Goal: Use online tool/utility: Utilize a website feature to perform a specific function

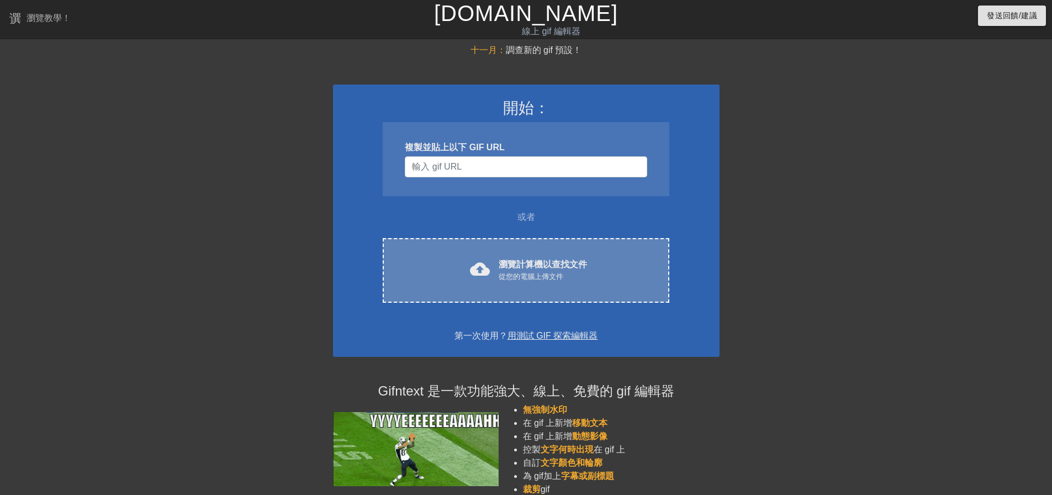
click at [522, 272] on font "從您的電腦上傳文件" at bounding box center [531, 276] width 65 height 8
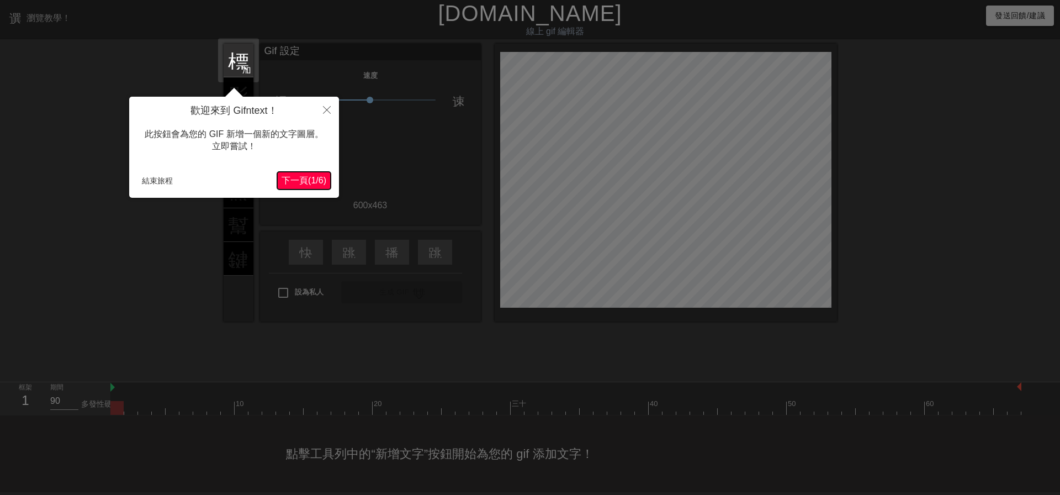
click at [290, 177] on font "下一頁" at bounding box center [295, 180] width 27 height 9
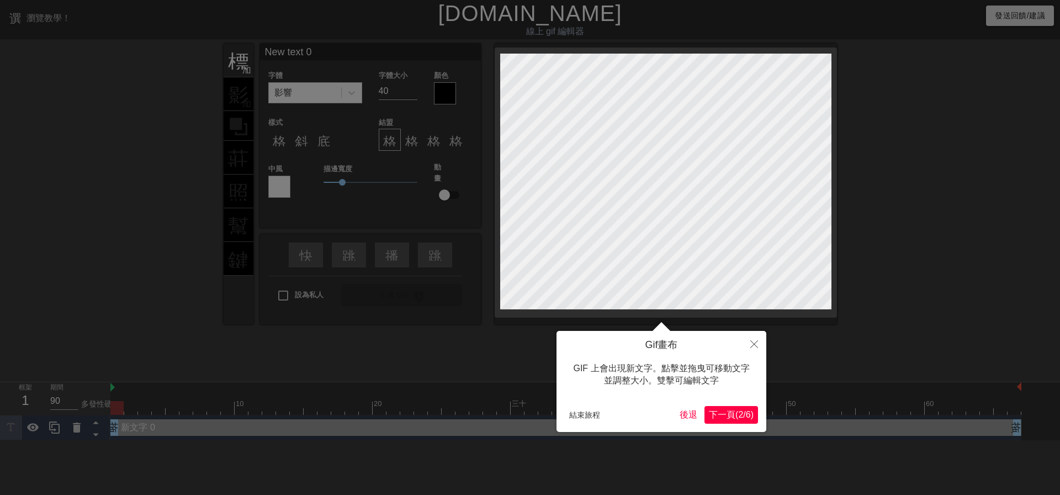
click at [736, 415] on font "(" at bounding box center [737, 414] width 3 height 9
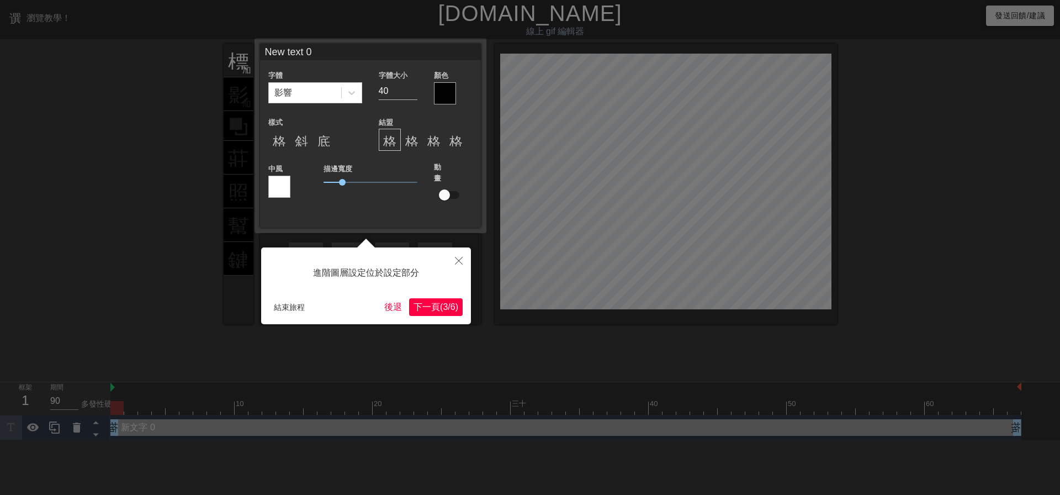
click at [448, 307] on font "/" at bounding box center [449, 306] width 2 height 9
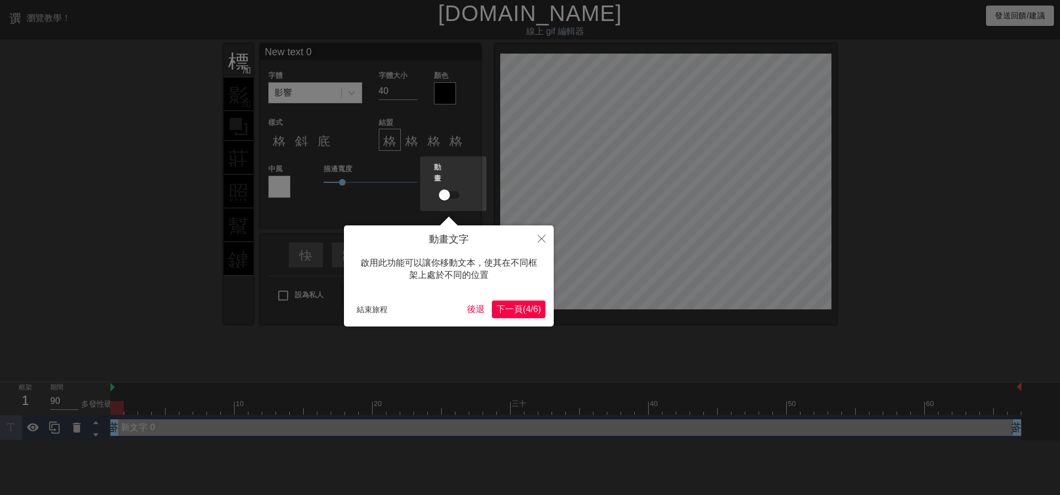
click at [496, 313] on font "下一頁" at bounding box center [509, 308] width 27 height 9
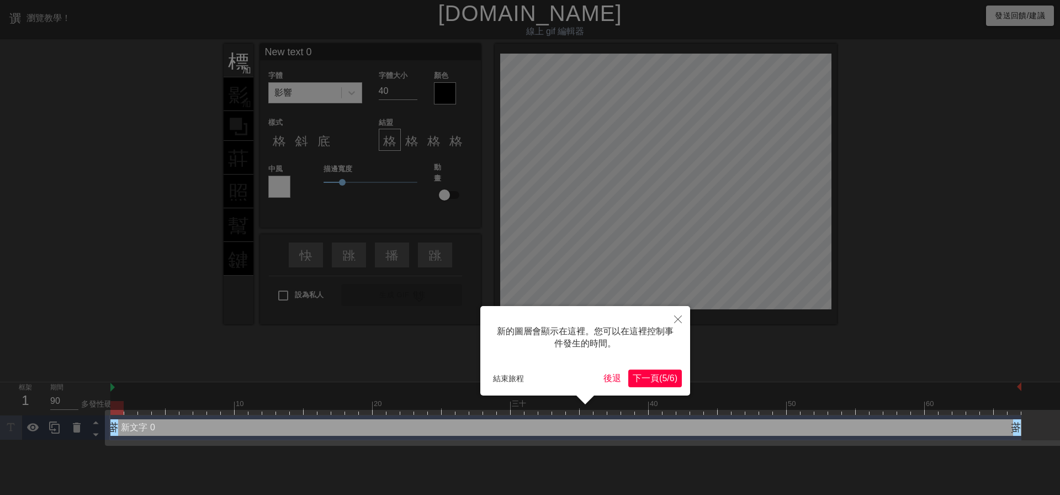
click at [672, 384] on button "下一頁 ( 5 / 6 )" at bounding box center [655, 378] width 54 height 18
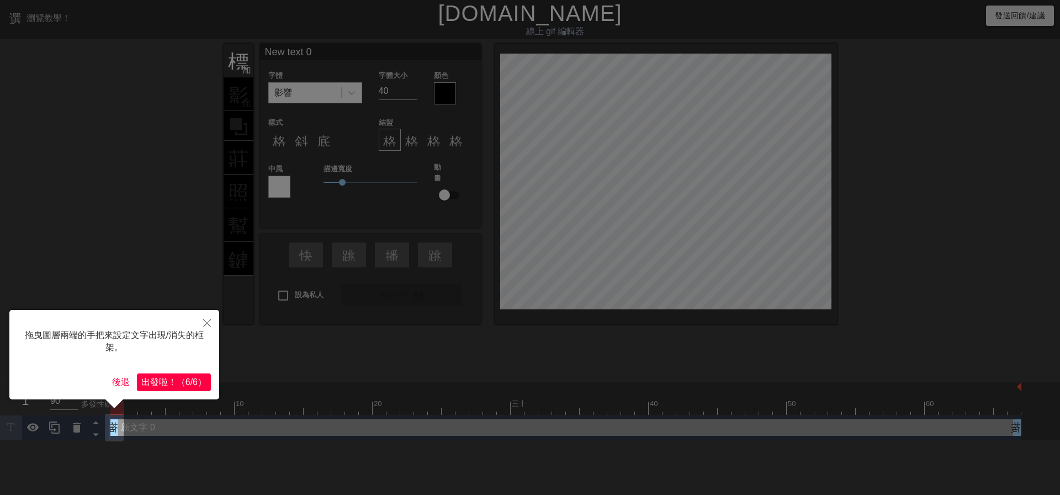
click at [196, 379] on font "6/6" at bounding box center [192, 381] width 12 height 9
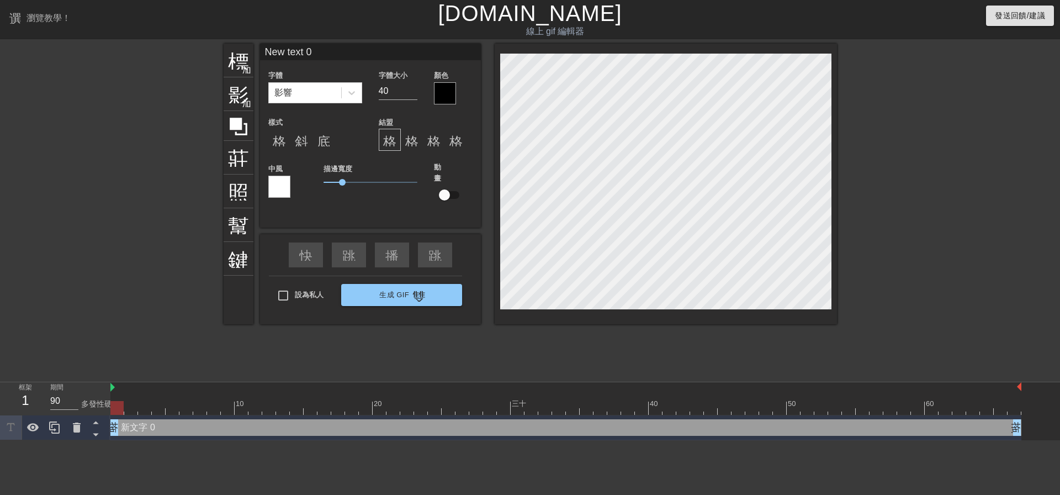
scroll to position [2, 3]
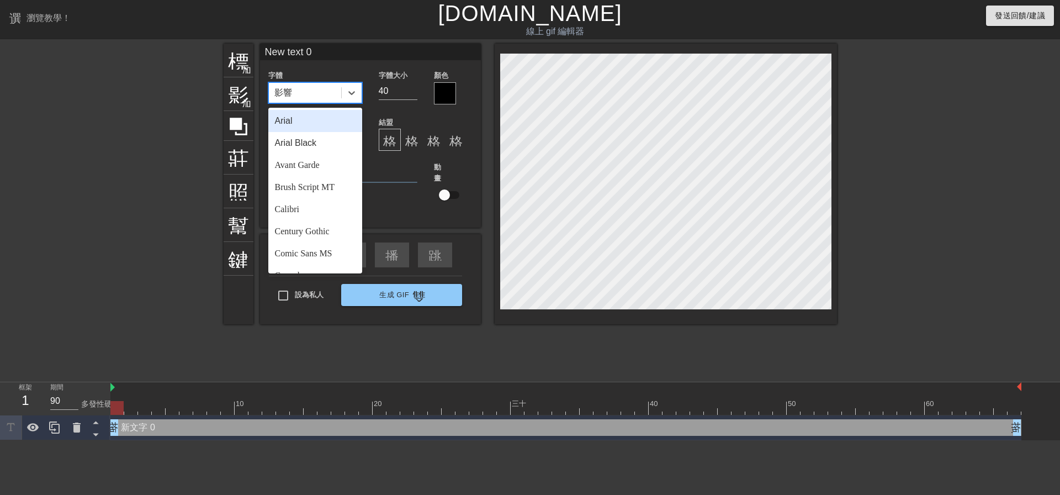
click at [313, 93] on div "影響" at bounding box center [305, 93] width 72 height 20
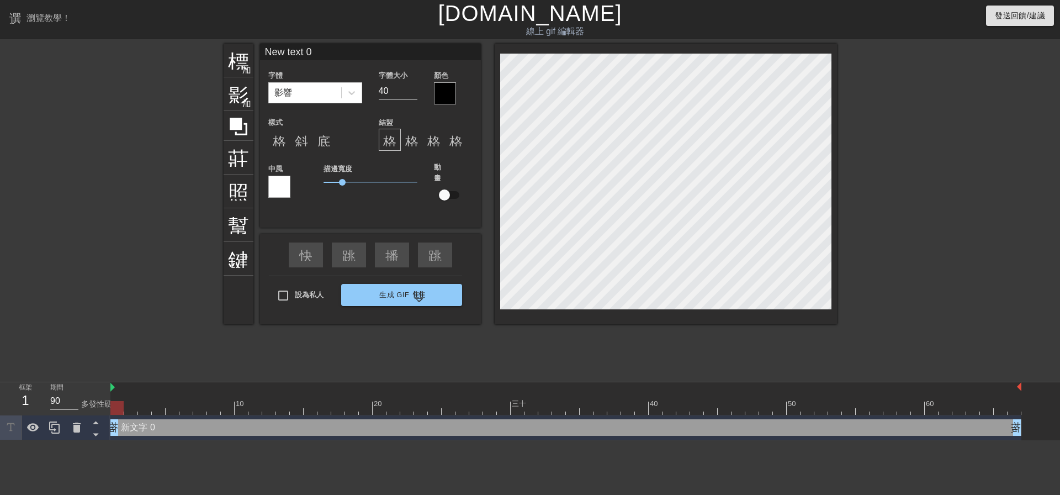
type input "text 0"
type textarea "text 0"
type input "0"
type textarea "0"
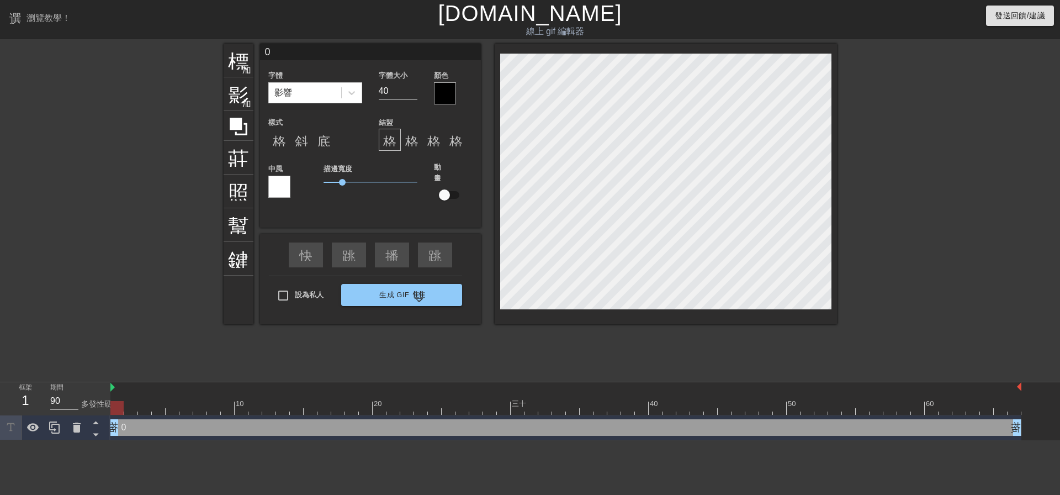
type input "0"
type textarea "0"
type input "ㄏ"
type textarea "ㄏ"
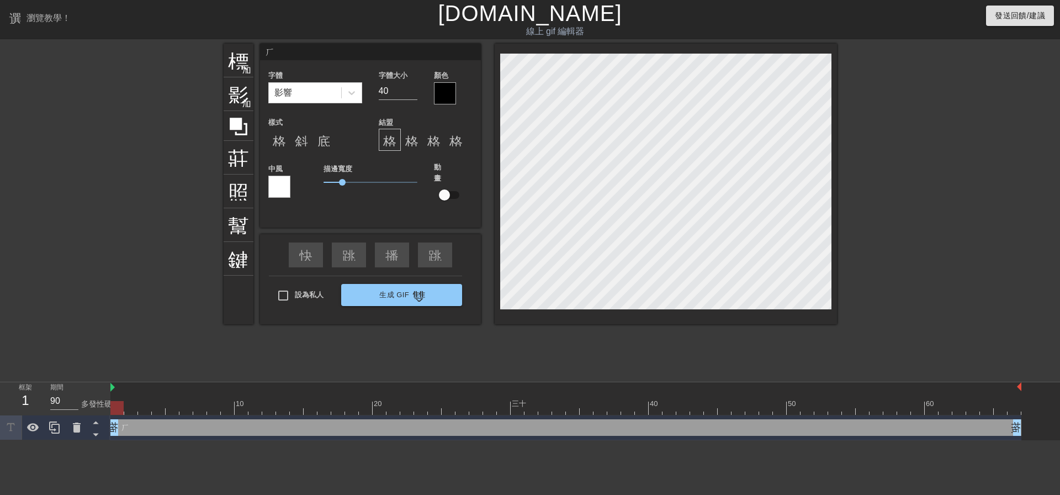
type input "ㄏㄩ"
type textarea "ㄏㄩ"
type input "ㄏㄩㄥ"
type textarea "ㄏㄩㄥ"
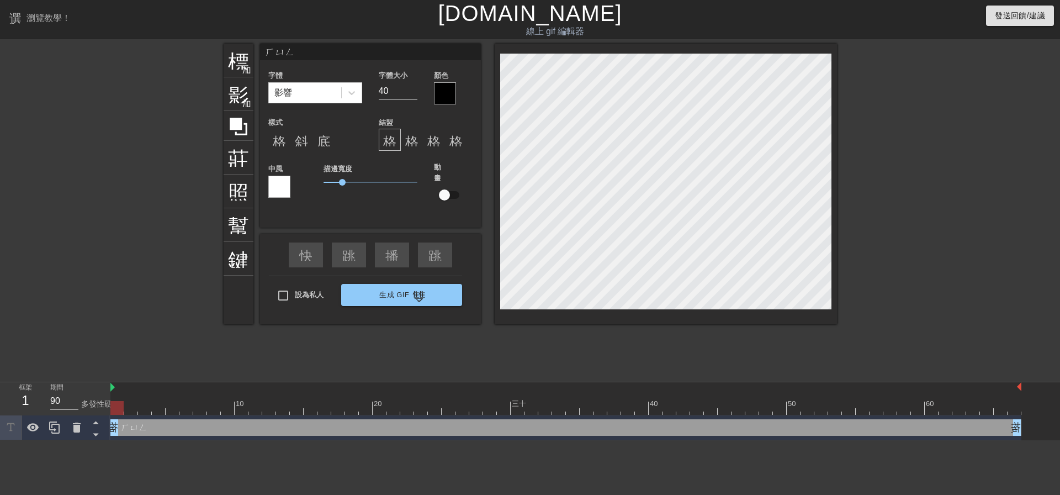
type input "ㄒㄩㄥ"
type textarea "ㄒㄩㄥ"
type input "夐"
type textarea "夐"
type input "夐ㄉ"
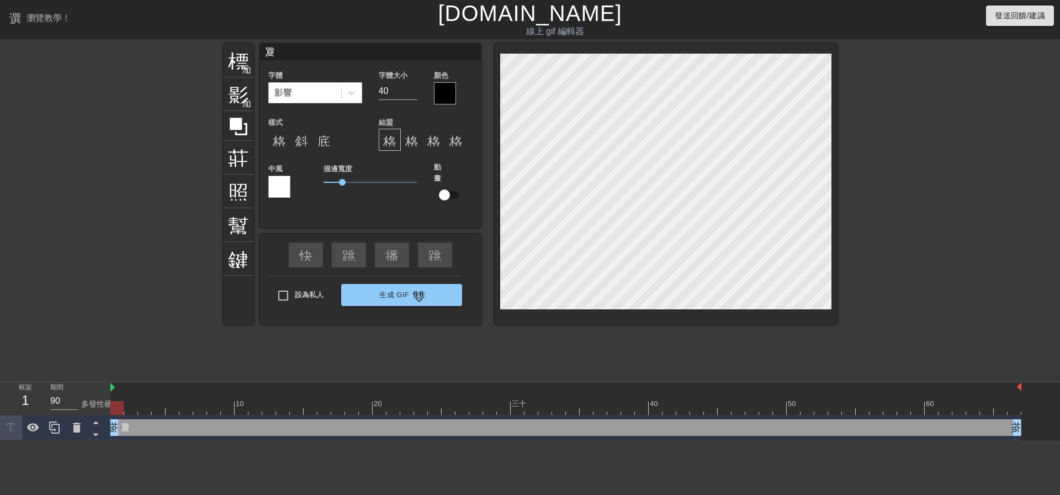
type textarea "夐ㄉ"
type input "夐ㄉㄚ"
type textarea "夐ㄉㄚ"
type input "敻大"
type textarea "敻大"
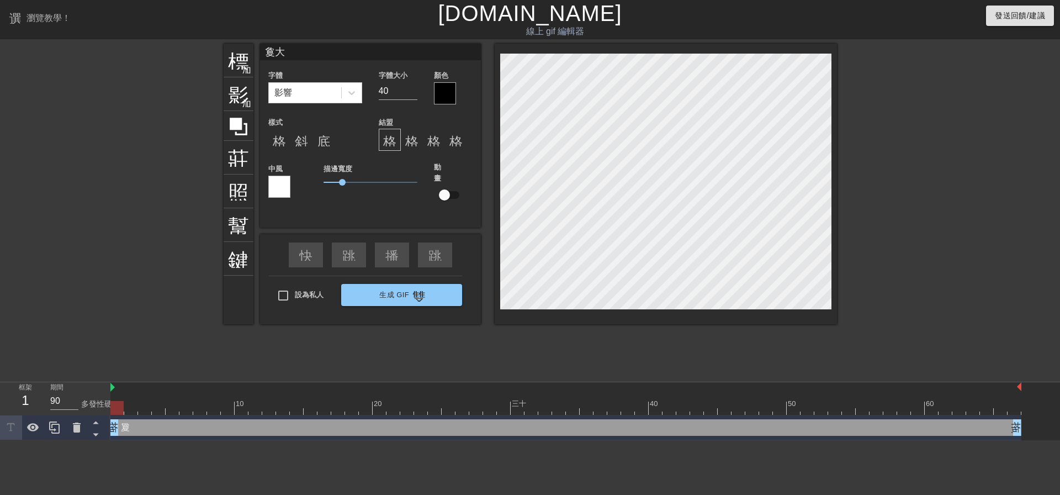
type input "夐"
type textarea "夐"
type input "ㄒ"
type textarea "ㄒ"
type input "ㄒㄩ"
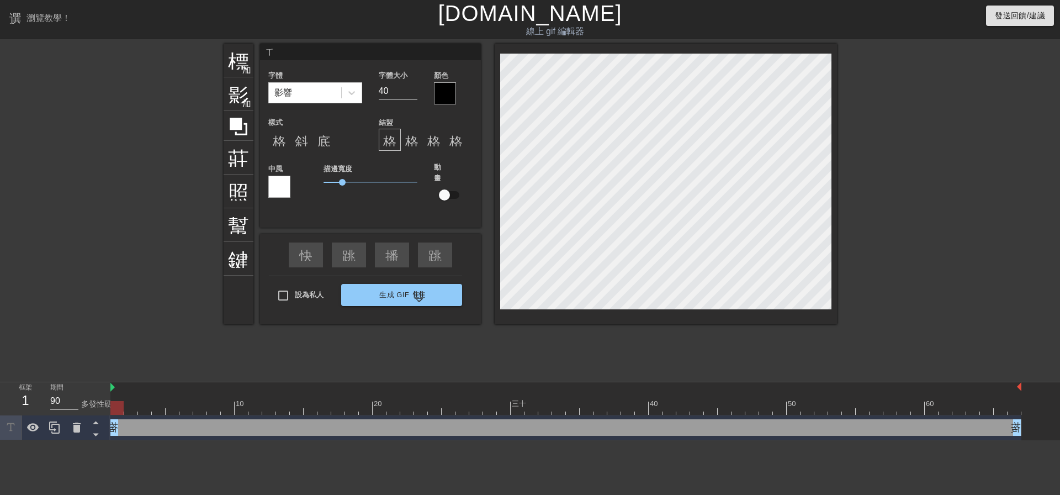
type textarea "ㄒㄩ"
type input "ㄒㄩㄥ"
type textarea "ㄒㄩㄥ"
type input "熊"
type textarea "熊"
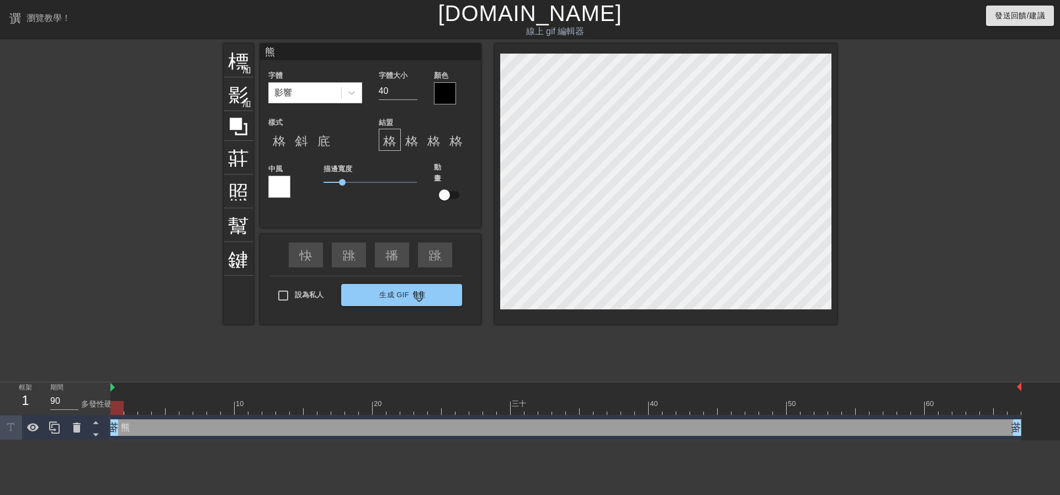
type input "熊ㄉ"
type textarea "熊ㄉ"
type input "熊ㄉㄚ"
type textarea "熊ㄉㄚ"
type input "熊大"
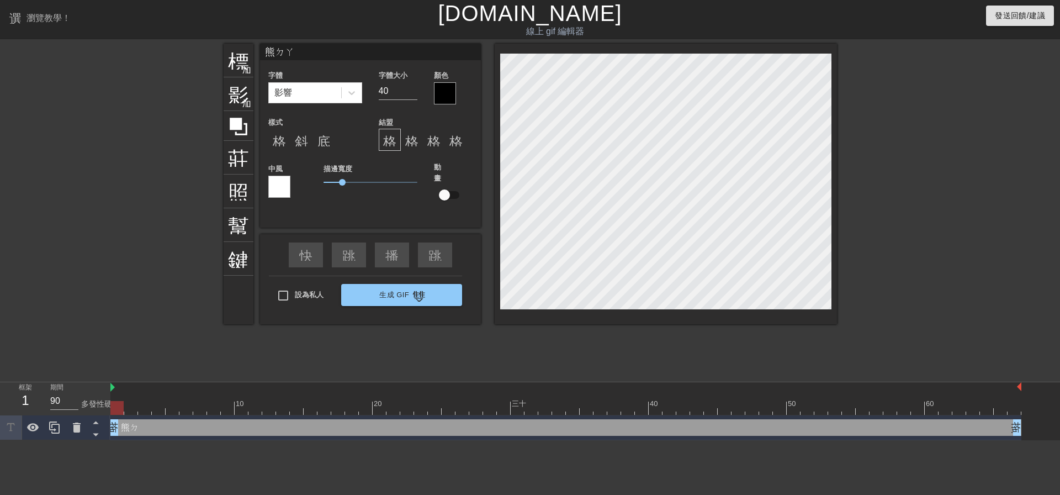
type textarea "熊大"
type input "熊大ㄋ"
type textarea "熊大ㄋ"
type input "熊大ㄋㄚ"
type textarea "熊大ㄋㄚ"
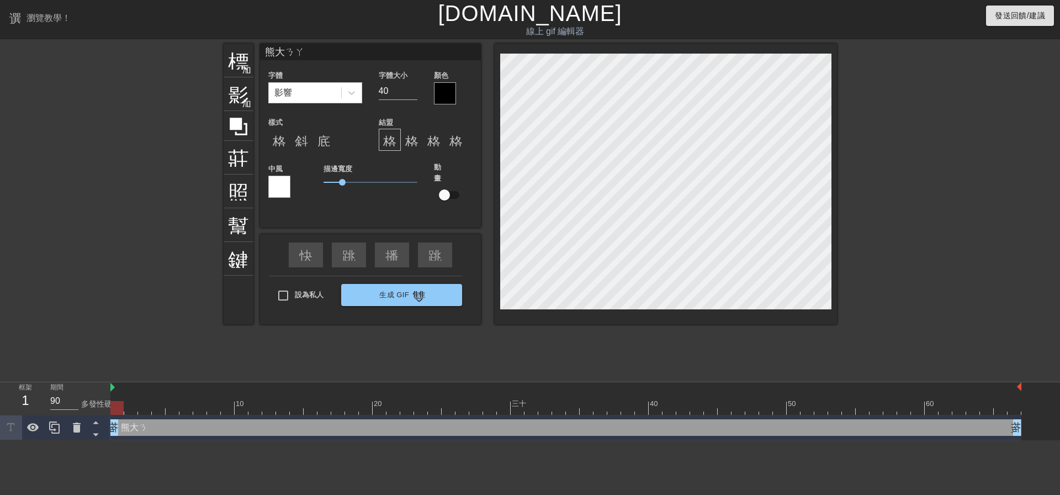
type input "熊大納"
type textarea "熊大納"
type input "熊大納ㄧ"
type textarea "熊大納ㄧ"
type input "[PERSON_NAME]"
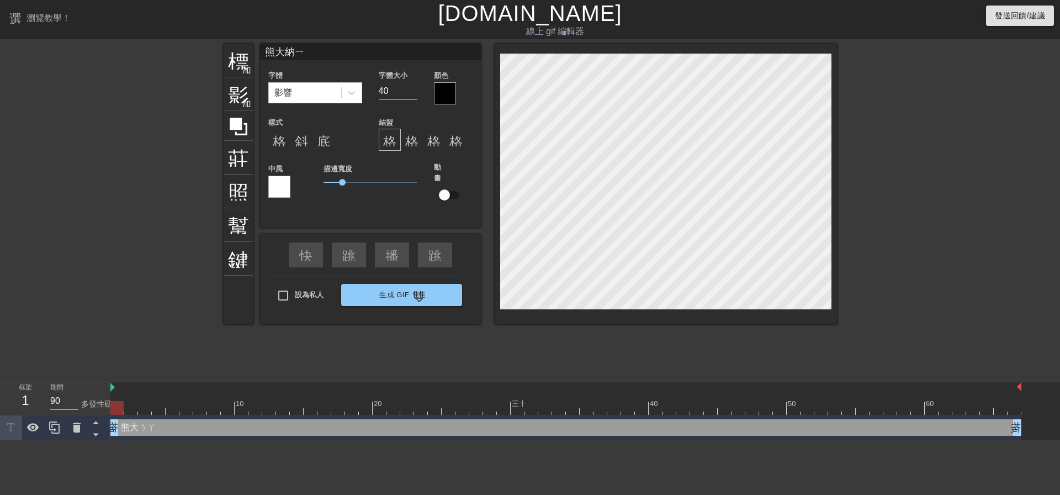
type textarea "[PERSON_NAME]"
type input "[PERSON_NAME]ㄍ"
type textarea "[PERSON_NAME]ㄍ"
type input "熊大那一ㄍㄨ"
type textarea "熊大那一ㄍㄨ"
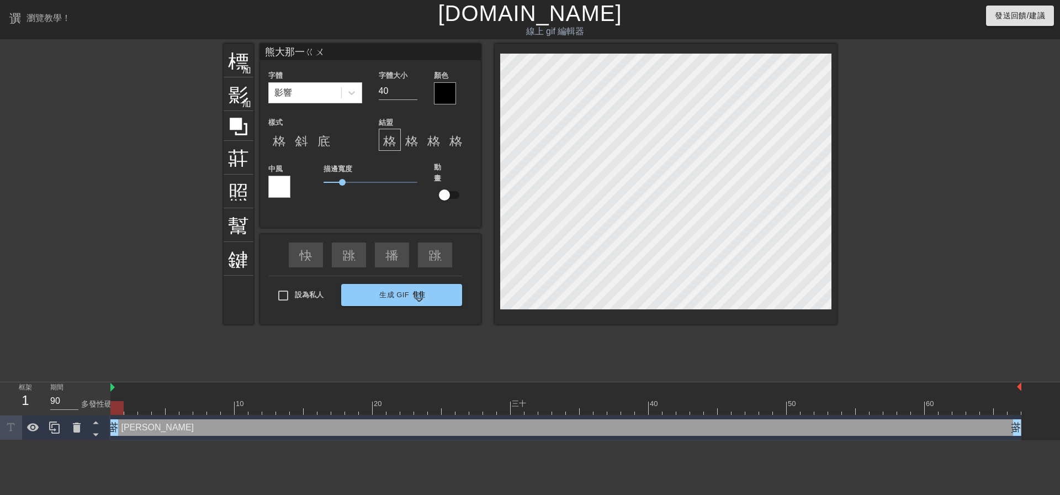
type input "熊大那一ㄍㄨㄚ"
type textarea "熊大那一ㄍㄨㄚ"
type input "熊大那一刮"
type textarea "熊大那一刮"
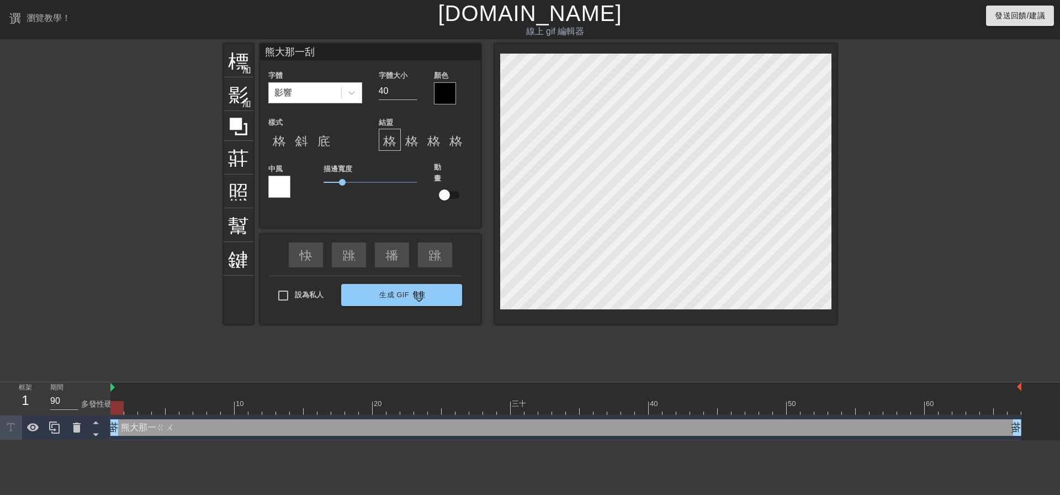
drag, startPoint x: 121, startPoint y: 429, endPoint x: 161, endPoint y: 427, distance: 39.2
click at [128, 427] on div "熊大那一ㄍㄨ 拖曳手柄 拖曳手柄" at bounding box center [565, 427] width 911 height 17
click at [179, 426] on div "熊大那一ㄍㄨ 拖曳手柄 拖曳手柄" at bounding box center [565, 427] width 911 height 17
drag, startPoint x: 121, startPoint y: 408, endPoint x: 659, endPoint y: 415, distance: 537.3
click at [659, 415] on div "10 20 三十 40 50 60" at bounding box center [565, 398] width 911 height 33
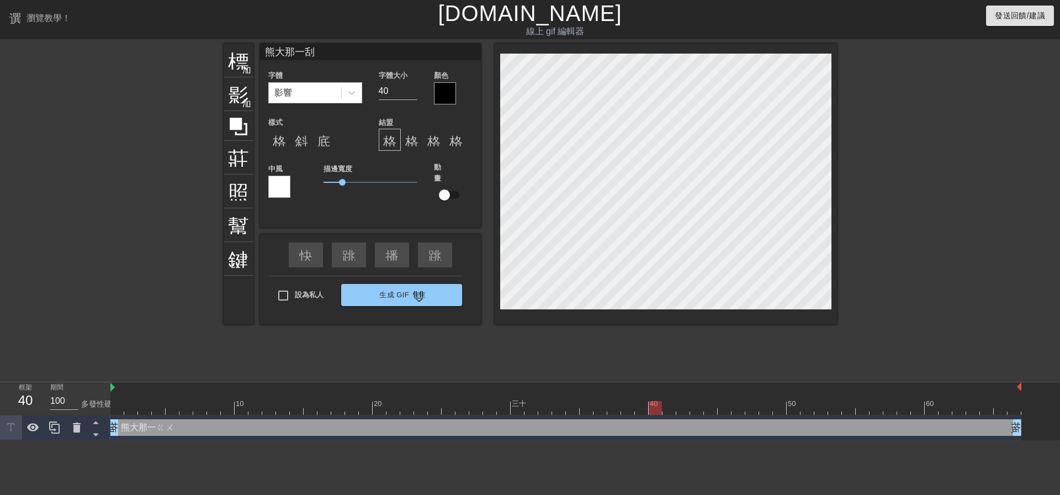
drag, startPoint x: 644, startPoint y: 410, endPoint x: 651, endPoint y: 410, distance: 7.2
click at [644, 410] on div at bounding box center [565, 408] width 911 height 14
click at [641, 409] on div at bounding box center [641, 408] width 13 height 14
click at [626, 410] on div at bounding box center [565, 408] width 911 height 14
click at [599, 412] on div at bounding box center [565, 408] width 911 height 14
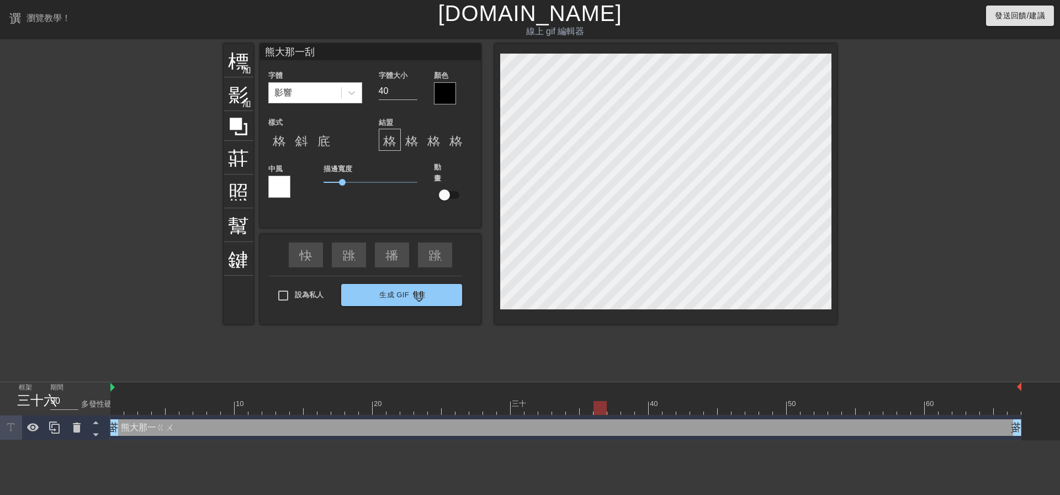
click at [593, 412] on div at bounding box center [565, 408] width 911 height 14
drag, startPoint x: 573, startPoint y: 415, endPoint x: 552, endPoint y: 415, distance: 21.5
click at [573, 415] on div "10 20 三十 40 50 60" at bounding box center [565, 398] width 911 height 33
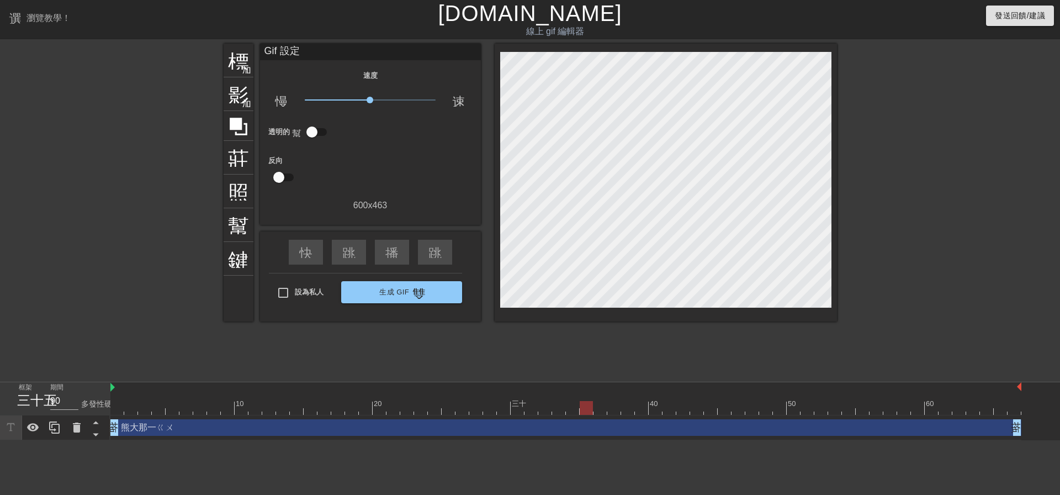
click at [552, 415] on div "熊大那一ㄍㄨ 拖曳手柄 拖曳手柄" at bounding box center [565, 427] width 911 height 25
click at [551, 409] on div at bounding box center [565, 408] width 911 height 14
click at [542, 374] on div "標題 加入圓圈 影像 加入圓圈 莊稼 照片尺寸選擇大 幫助 鍵盤 Gif 設定 速度 慢動作視頻 x1.00 速度 透明的 幫助 反向 600 x 463 快…" at bounding box center [530, 209] width 613 height 331
click at [305, 440] on html "選單書 瀏覽教學！ [DOMAIN_NAME] 線上 gif 編輯器 發送回饋/建議 標題 加入圓圈 影像 加入圓圈 莊稼 照片尺寸選擇大 幫助 鍵盤 Gif…" at bounding box center [530, 220] width 1060 height 440
drag, startPoint x: 284, startPoint y: 430, endPoint x: 265, endPoint y: 432, distance: 18.9
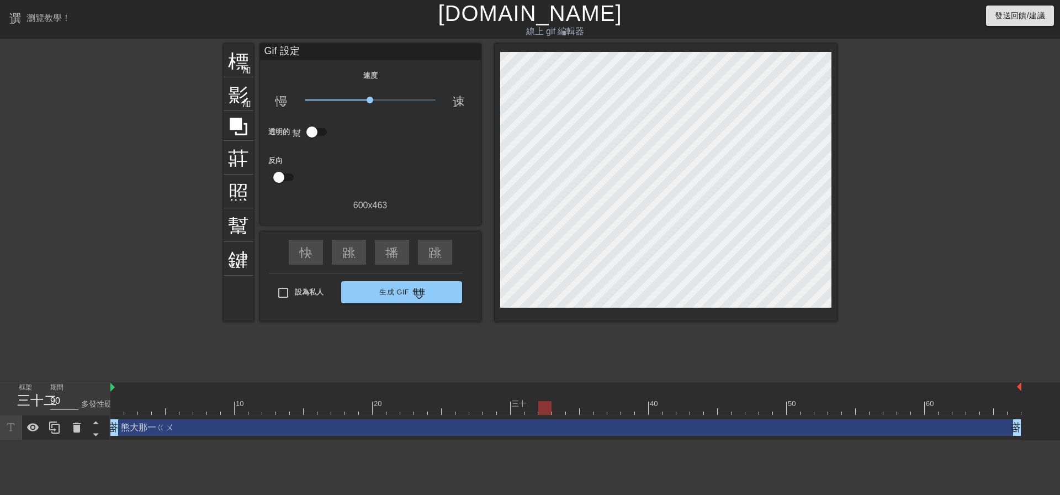
click at [283, 430] on div "熊大那一ㄍㄨ 拖曳手柄 拖曳手柄" at bounding box center [565, 427] width 911 height 17
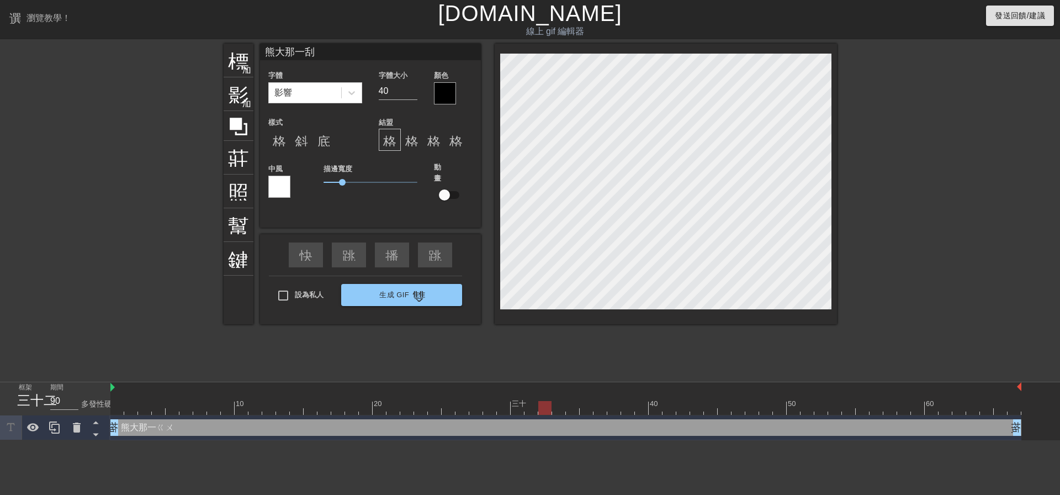
click at [256, 430] on div "熊大那一ㄍㄨ 拖曳手柄 拖曳手柄" at bounding box center [565, 427] width 911 height 17
click at [256, 429] on div "熊大那一ㄍㄨ 拖曳手柄 拖曳手柄" at bounding box center [565, 427] width 911 height 17
click at [257, 427] on div "熊大那一ㄍㄨ 拖曳手柄 拖曳手柄" at bounding box center [565, 427] width 911 height 17
drag, startPoint x: 256, startPoint y: 427, endPoint x: 156, endPoint y: 430, distance: 100.6
click at [256, 427] on div "熊大那一ㄍㄨ 拖曳手柄 拖曳手柄" at bounding box center [565, 427] width 911 height 17
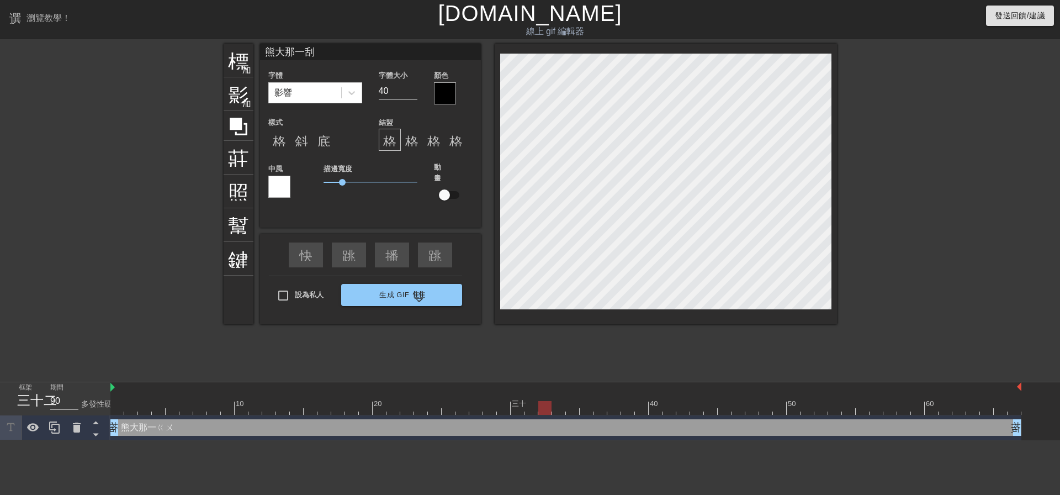
click at [155, 430] on div "熊大那一ㄍㄨ 拖曳手柄 拖曳手柄" at bounding box center [565, 427] width 911 height 17
drag, startPoint x: 155, startPoint y: 430, endPoint x: 671, endPoint y: 327, distance: 527.1
click at [155, 430] on div "熊大那一ㄍㄨ 拖曳手柄 拖曳手柄" at bounding box center [565, 427] width 911 height 17
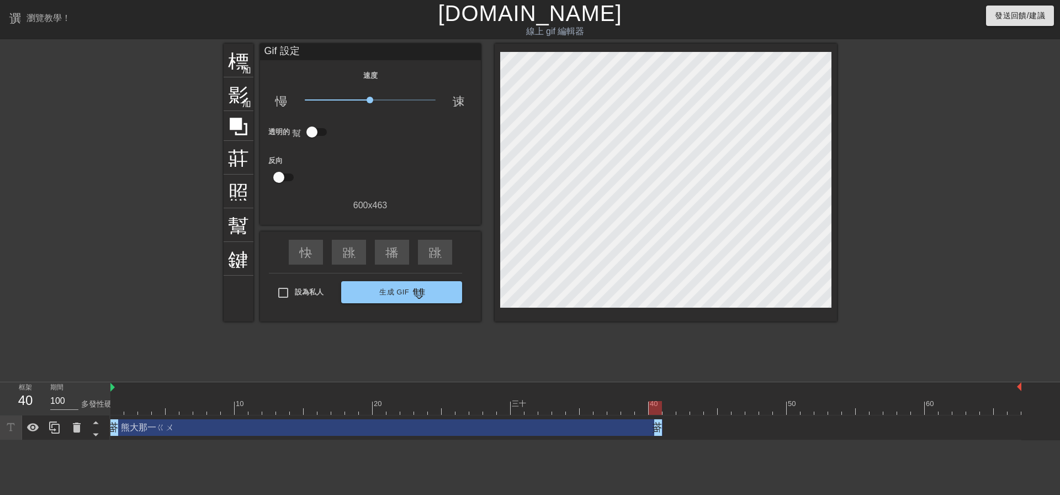
type input "90"
drag, startPoint x: 1015, startPoint y: 429, endPoint x: 586, endPoint y: 426, distance: 428.5
click at [664, 428] on div "熊大那一ㄍㄨ 拖曳手柄 拖曳手柄" at bounding box center [565, 427] width 911 height 17
click at [662, 424] on div "熊大那一ㄍㄨ 拖曳手柄 拖曳手柄" at bounding box center [565, 427] width 911 height 17
click at [242, 65] on font "加入圓圈" at bounding box center [261, 68] width 38 height 9
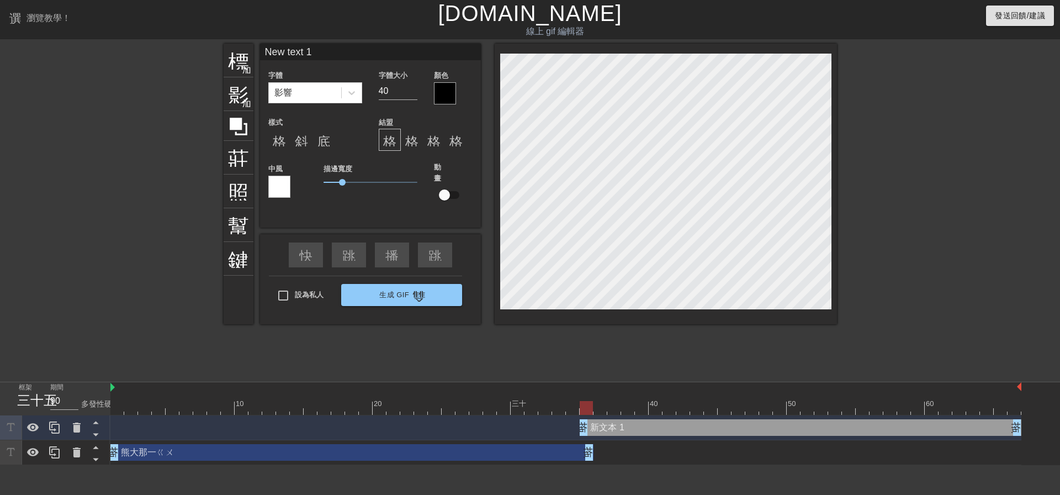
scroll to position [2, 3]
type input "ㄅ"
type textarea "ㄅ"
type input "ㄅㄨ"
type textarea "ㄅㄨ"
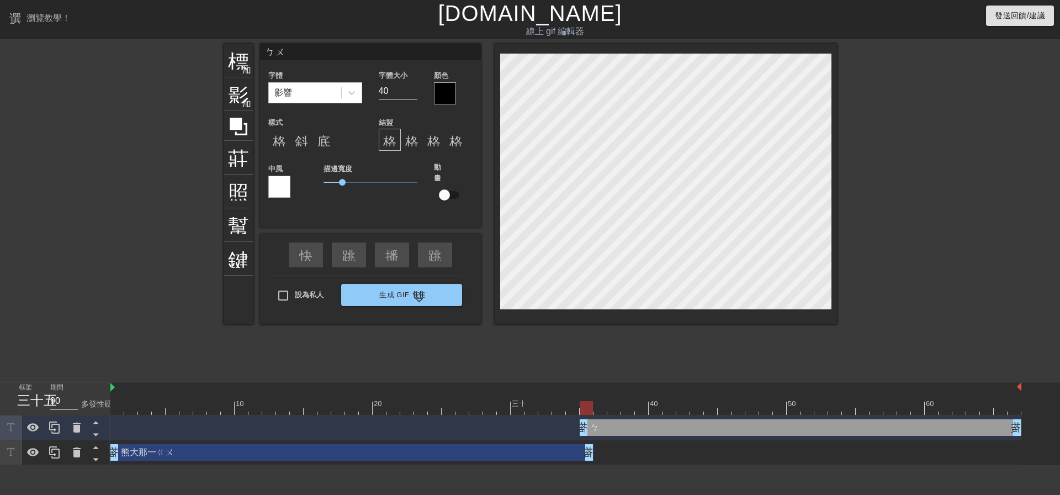
type input "不"
type textarea "不"
type input "不ㄨ"
type textarea "不ㄨ"
type input "不ㄖㄨ"
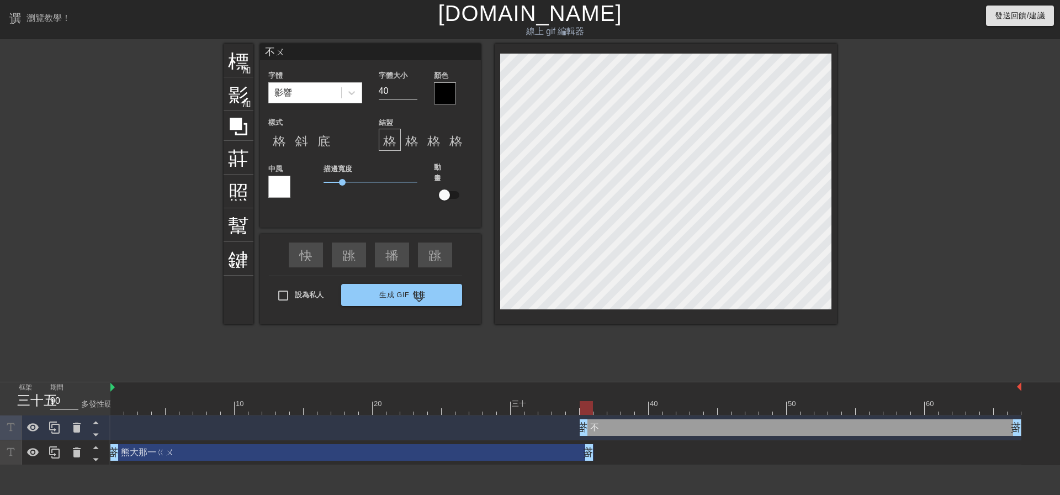
type textarea "不ㄖㄨ"
type input "不ㄖㄨㄢ"
type textarea "不ㄖㄨㄢ"
type input "不ㄖㄨㄢˋ"
type textarea "不ㄖㄨㄢˋ"
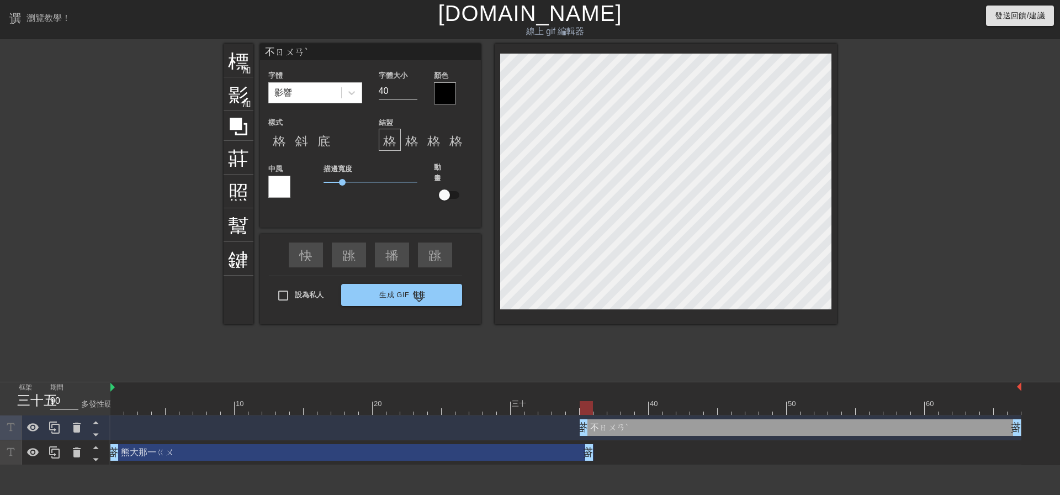
type input "不ㄖㄨㄛ"
type textarea "不ㄖㄧㄛ"
type input "不ㄖㄧㄛˉ"
type textarea "不ㄖㄧㄛˉ"
type input "不ㄙㄧㄛ"
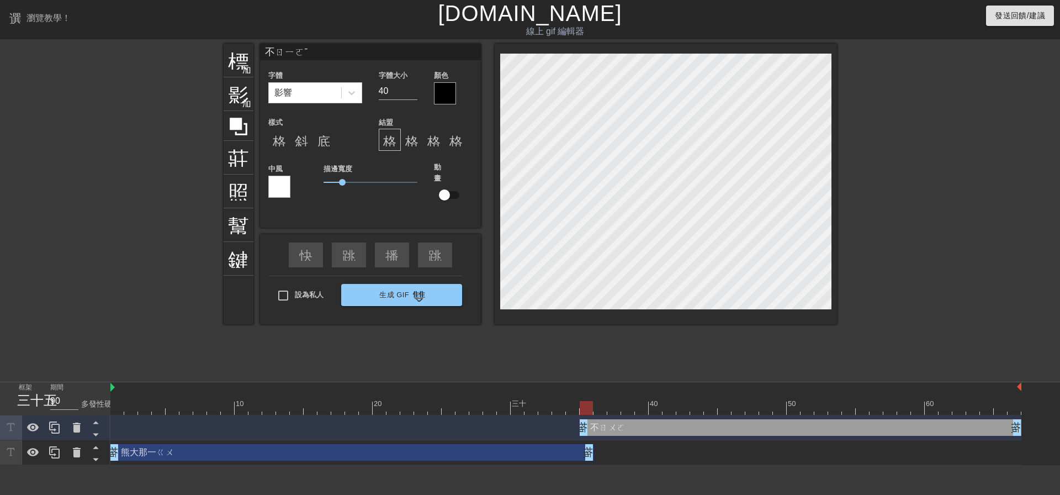
type textarea "不ㄙㄧㄛ"
type input "不ㄙㄨㄛ"
type textarea "不ㄙㄨㄛ"
type input "不ㄙㄨㄢ"
type textarea "不ㄙㄨㄢ"
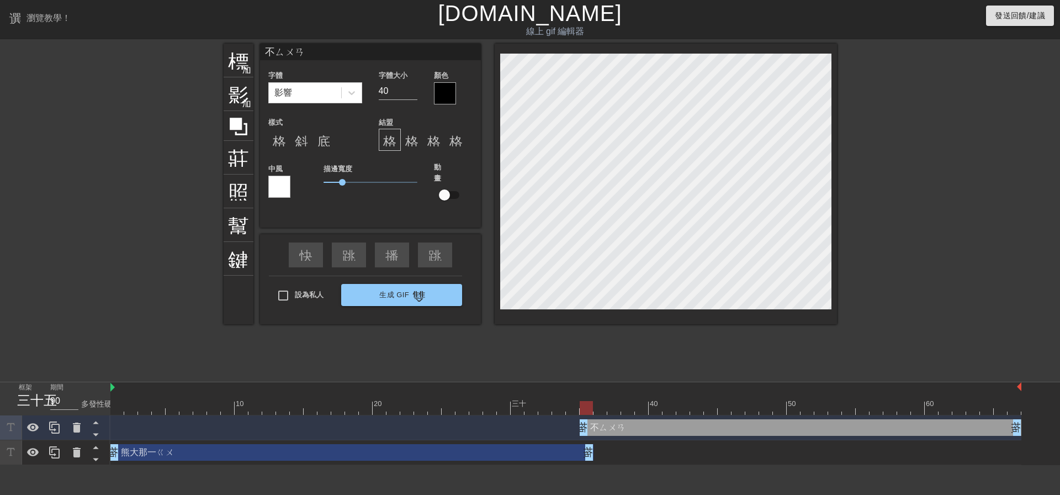
type input "不算"
type textarea "不算"
type input "不算ㄛ"
type textarea "不算ㄛ"
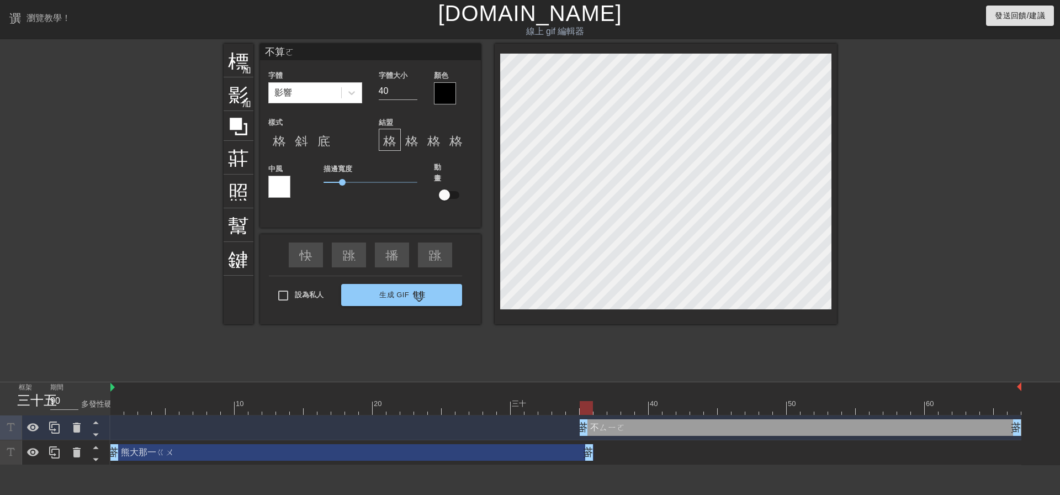
type input "不算喔"
type textarea "不算喔"
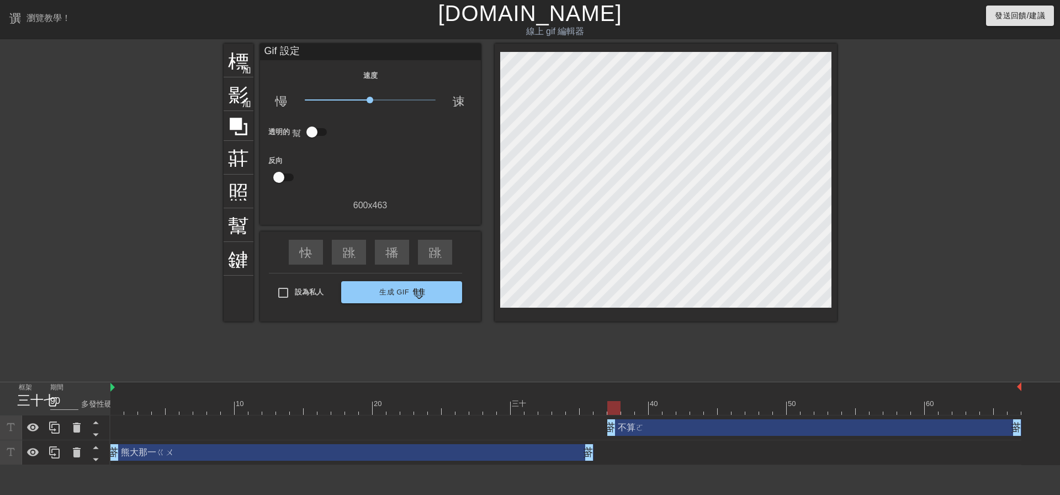
drag, startPoint x: 582, startPoint y: 425, endPoint x: 605, endPoint y: 424, distance: 22.7
click at [605, 424] on div "不算ㄛ 拖曳手柄 拖曳手柄" at bounding box center [565, 427] width 911 height 17
click at [114, 388] on img at bounding box center [112, 387] width 4 height 9
click at [135, 168] on div at bounding box center [128, 209] width 166 height 331
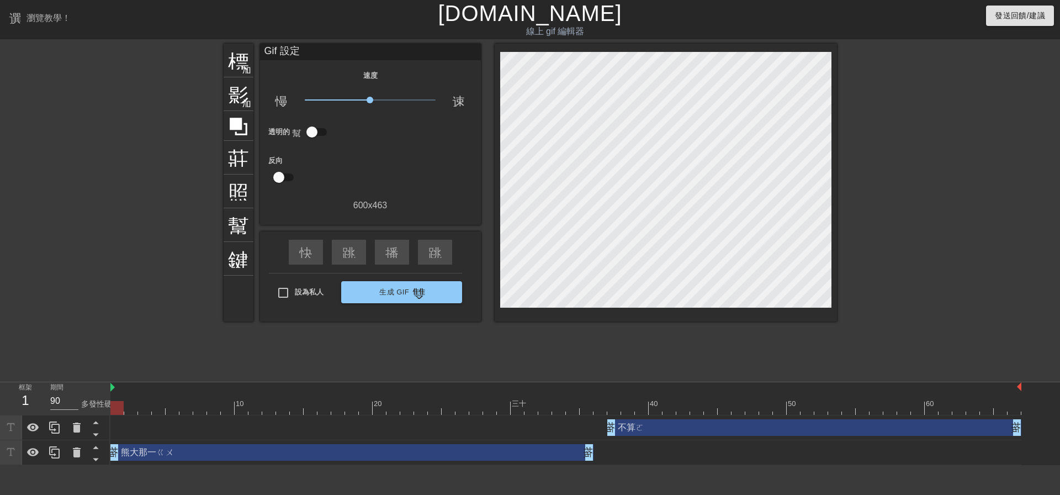
click at [155, 451] on div "熊大那一ㄍㄨ 拖曳手柄 拖曳手柄" at bounding box center [351, 452] width 483 height 17
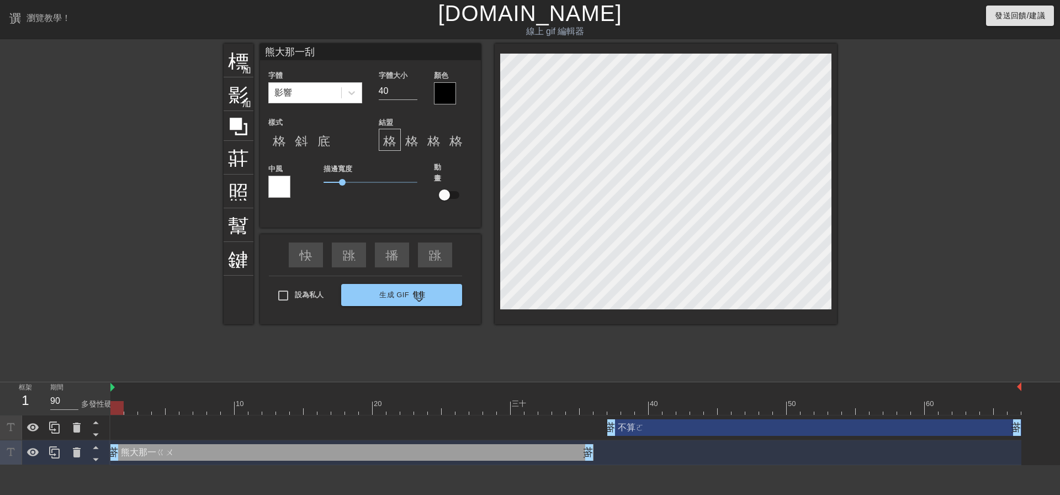
click at [668, 428] on div "不算ㄛ 拖曳手柄 拖曳手柄" at bounding box center [814, 427] width 414 height 17
type input "不算喔"
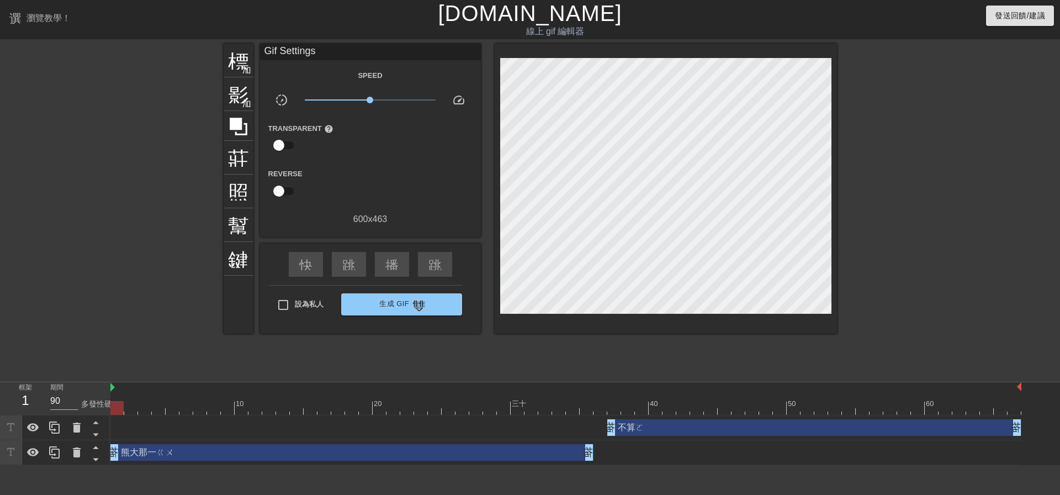
click at [517, 462] on div "熊大那一ㄍㄨ 拖曳手柄 拖曳手柄" at bounding box center [565, 452] width 911 height 25
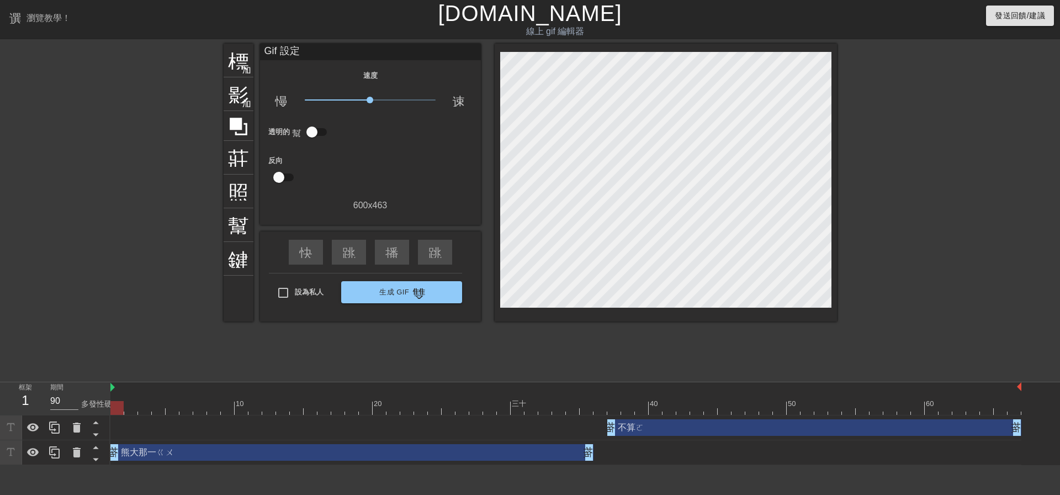
click at [667, 420] on div "不算ㄛ 拖曳手柄 拖曳手柄" at bounding box center [814, 427] width 414 height 17
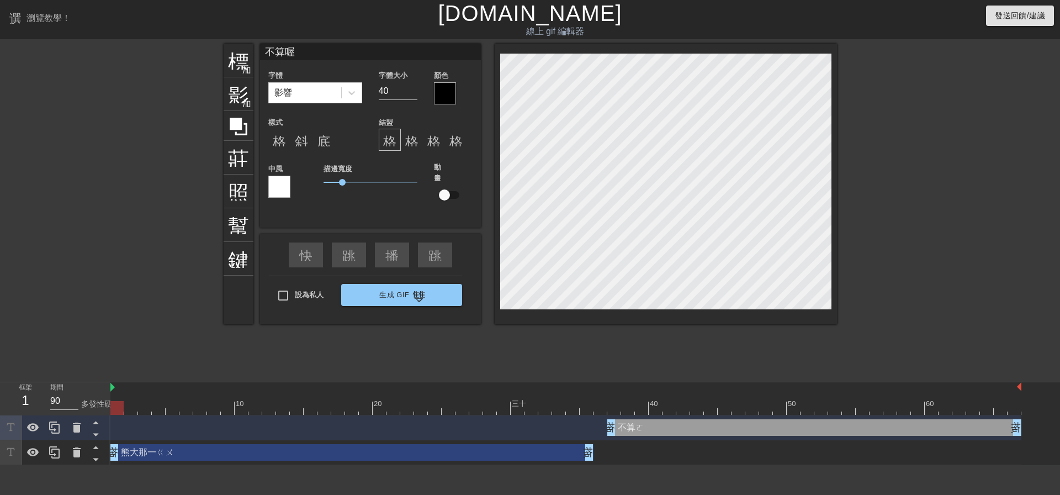
click at [553, 453] on div "熊大那一ㄍㄨ 拖曳手柄 拖曳手柄" at bounding box center [351, 452] width 483 height 17
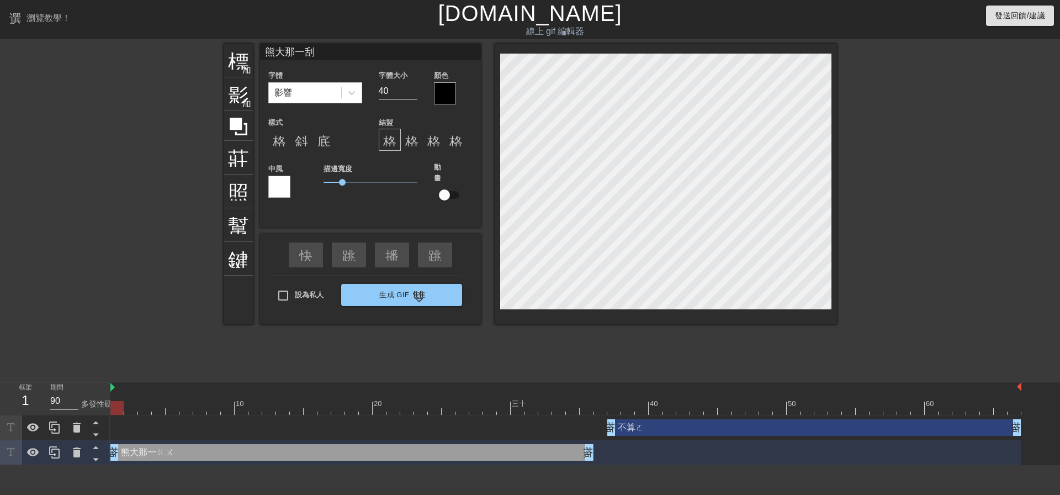
click at [680, 425] on div "不算ㄛ 拖曳手柄 拖曳手柄" at bounding box center [814, 427] width 414 height 17
type input "不算喔"
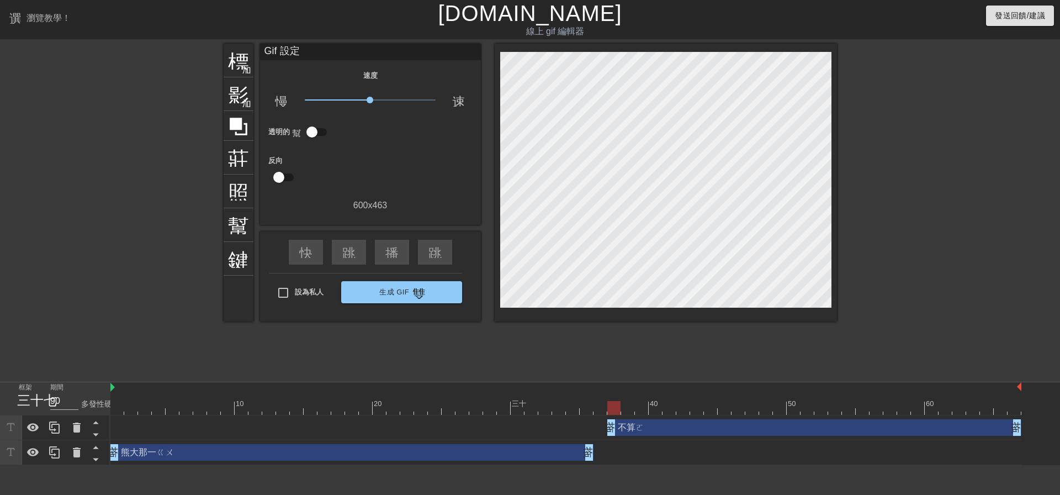
drag, startPoint x: 609, startPoint y: 429, endPoint x: 604, endPoint y: 430, distance: 5.8
click at [604, 430] on div "不算ㄛ 拖曳手柄 拖曳手柄" at bounding box center [565, 427] width 911 height 17
click at [412, 297] on font "雙箭頭" at bounding box center [432, 291] width 40 height 13
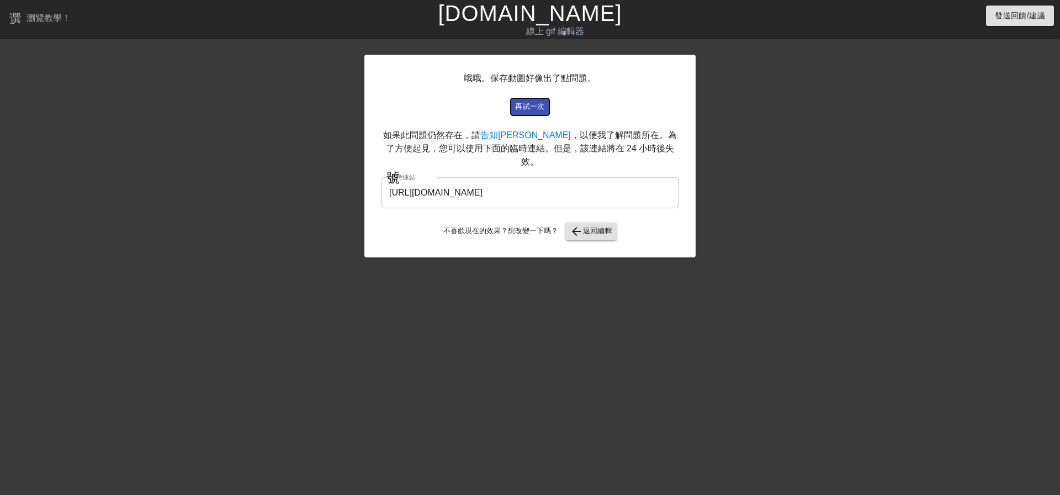
click at [516, 100] on button "再試一次" at bounding box center [530, 106] width 39 height 17
click at [528, 104] on font "再試一次" at bounding box center [530, 106] width 30 height 8
click at [585, 226] on font "返回編輯" at bounding box center [598, 230] width 30 height 8
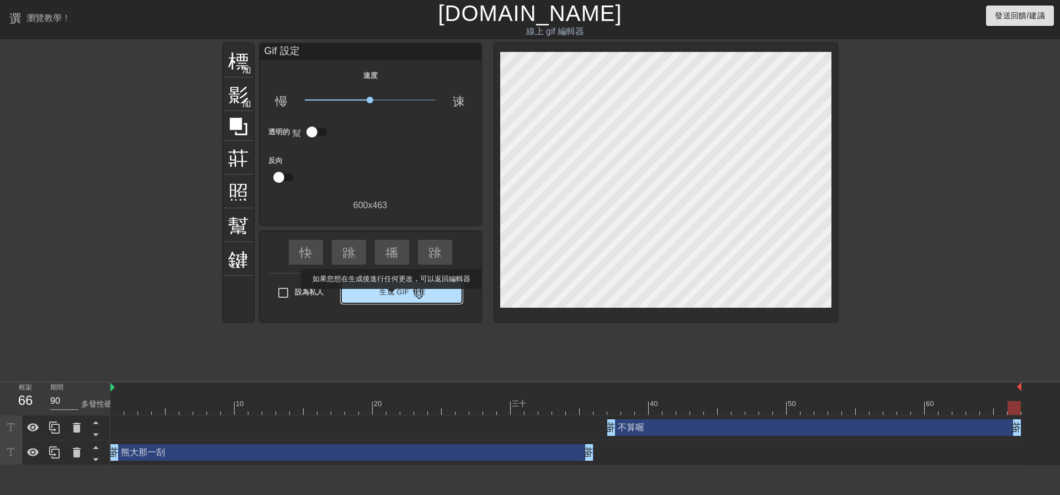
click at [392, 297] on font "生成 Gif" at bounding box center [394, 292] width 30 height 13
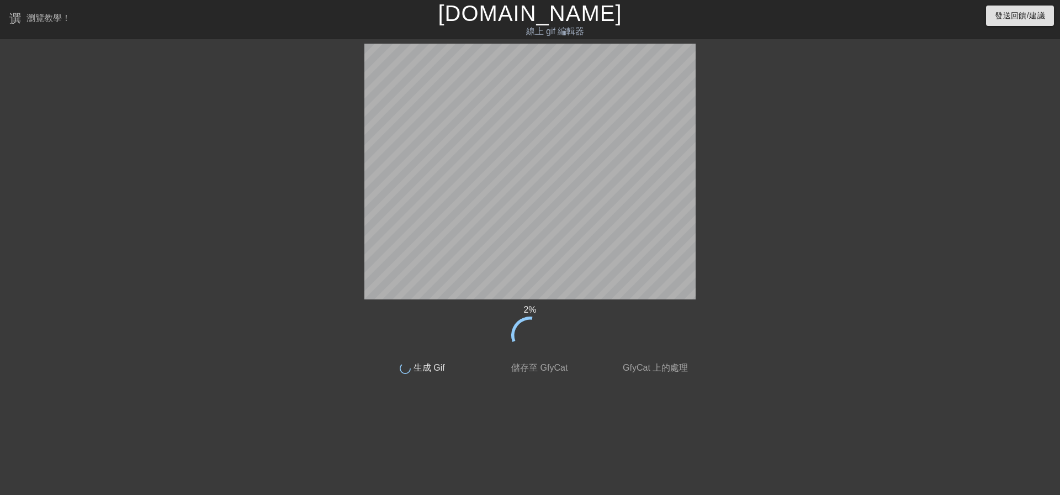
drag, startPoint x: 1017, startPoint y: 79, endPoint x: 1046, endPoint y: 79, distance: 29.8
click at [1023, 79] on div "2 % 完畢 生成 Gif 完畢 儲存至 GfyCat 完畢 GfyCat 上的處理 標題 加入圓圈 影像 加入圓圈 莊稼 照片尺寸選擇大 幫助 鍵盤 快速倒…" at bounding box center [530, 209] width 1060 height 331
